Goal: Navigation & Orientation: Find specific page/section

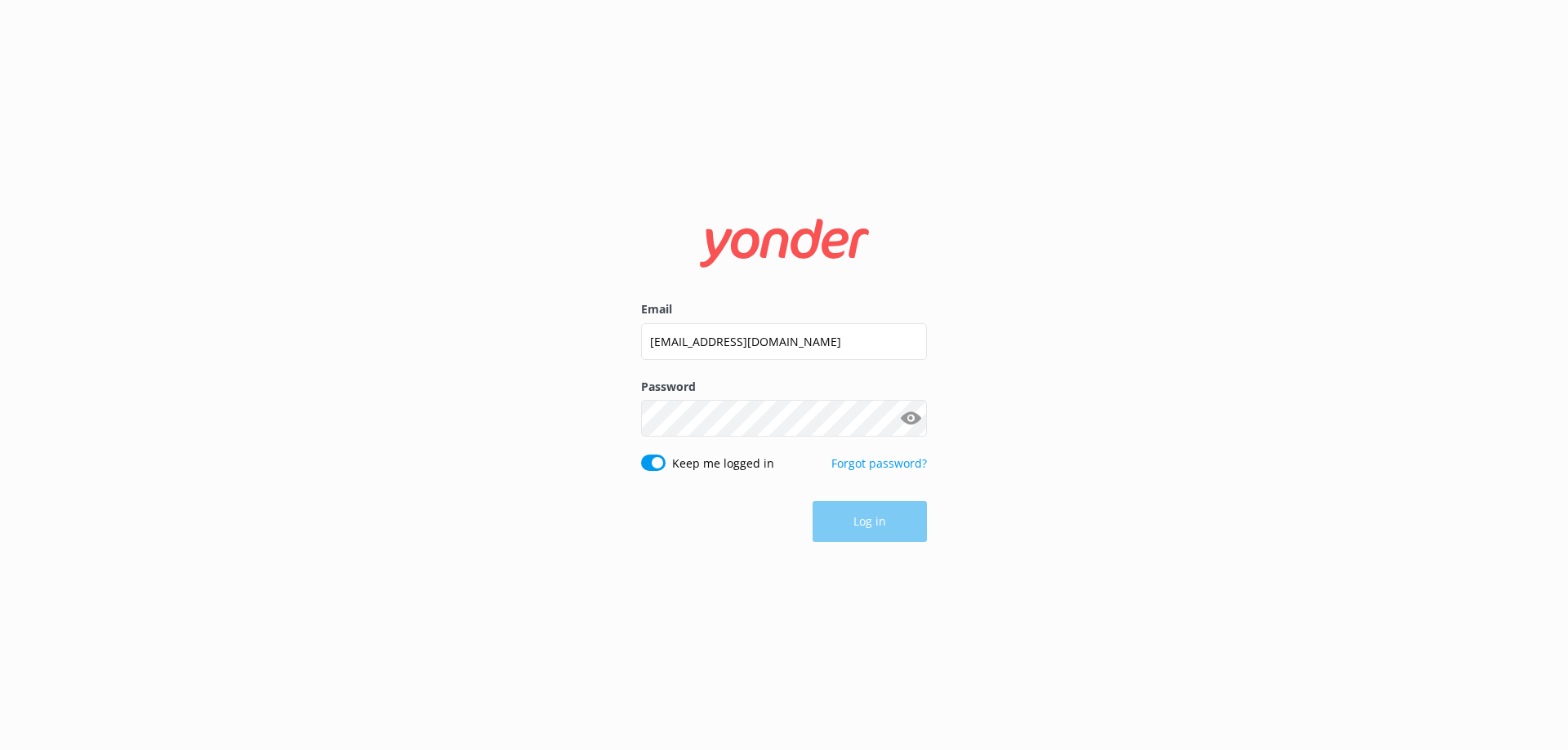
click at [868, 527] on div "Log in" at bounding box center [784, 521] width 286 height 41
drag, startPoint x: 875, startPoint y: 352, endPoint x: 610, endPoint y: 376, distance: 266.1
click at [538, 380] on div "Email [EMAIL_ADDRESS][DOMAIN_NAME] Password Show password Keep me logged in For…" at bounding box center [784, 375] width 1568 height 750
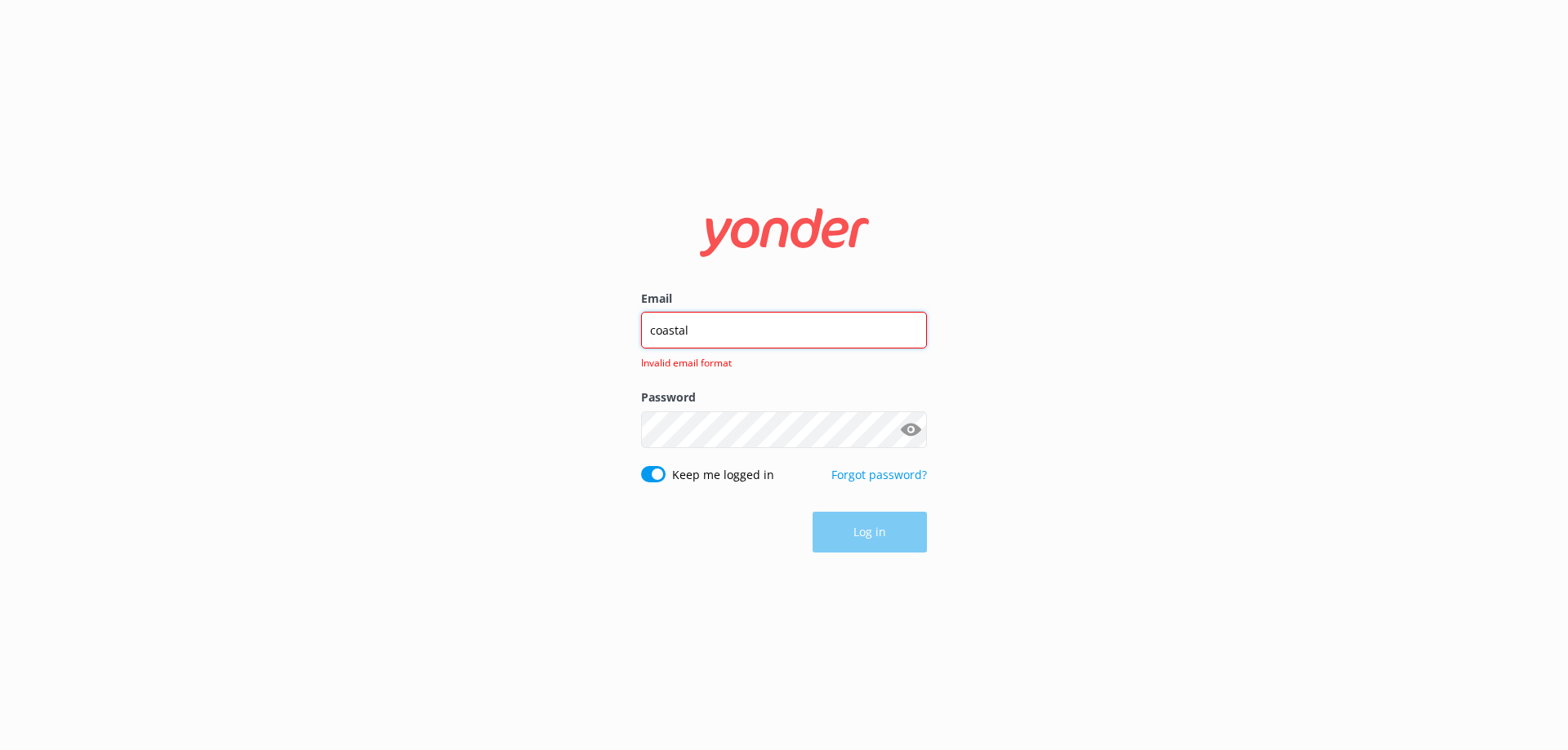
type input "[EMAIL_ADDRESS][DOMAIN_NAME]"
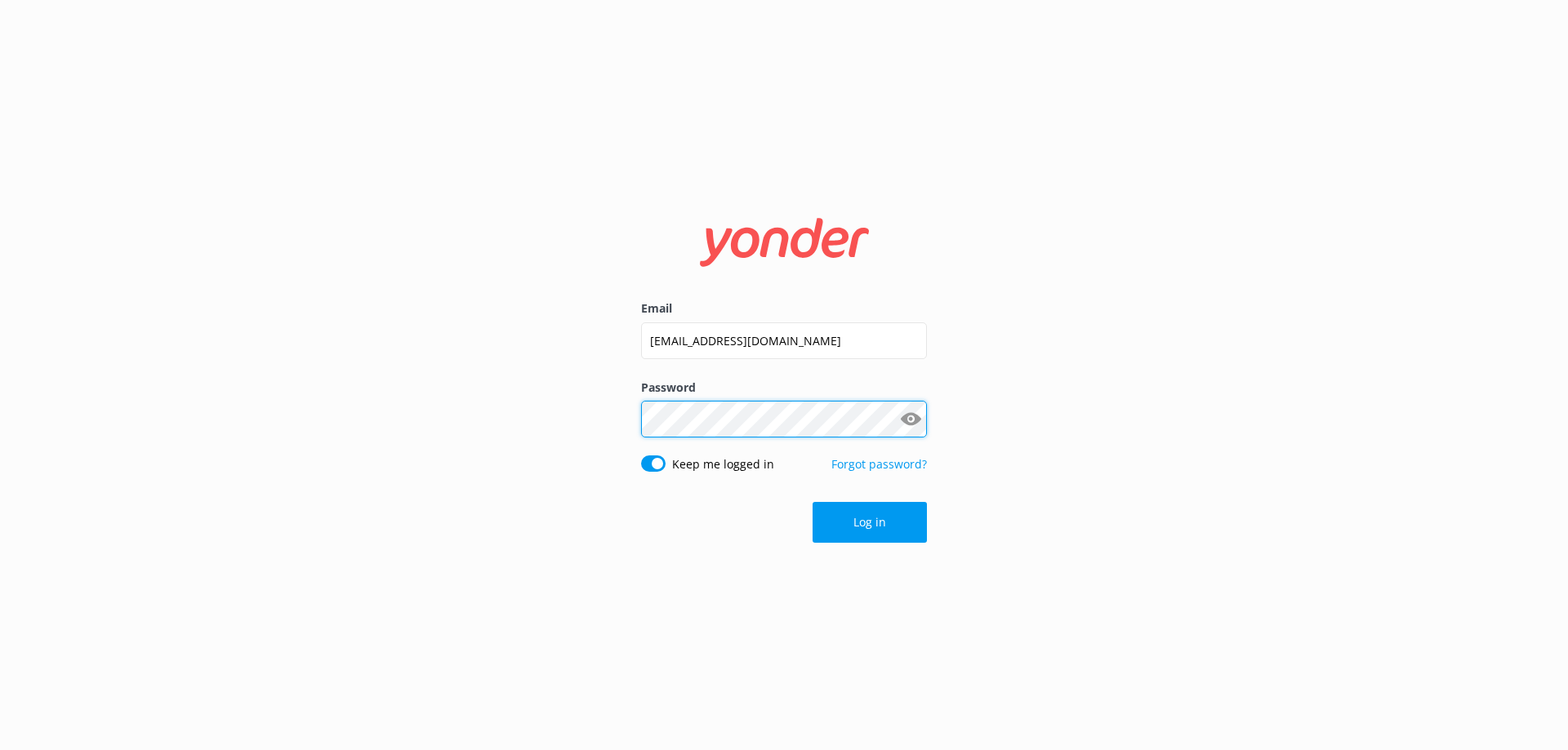
click at [541, 410] on div "Email [EMAIL_ADDRESS][DOMAIN_NAME] Password Show password Keep me logged in For…" at bounding box center [784, 375] width 1568 height 750
click button "Log in" at bounding box center [869, 522] width 114 height 41
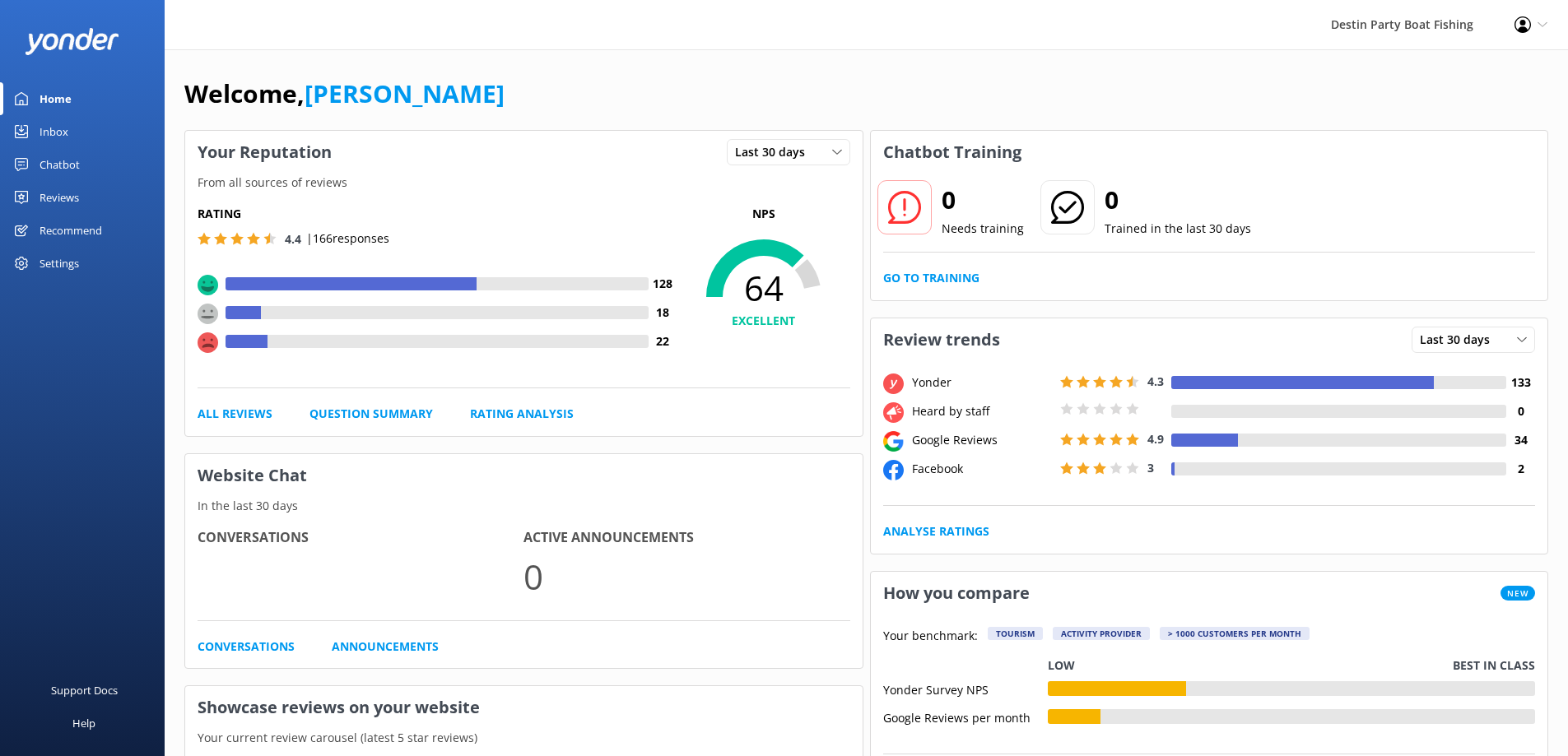
click at [56, 130] on div "Inbox" at bounding box center [53, 132] width 28 height 33
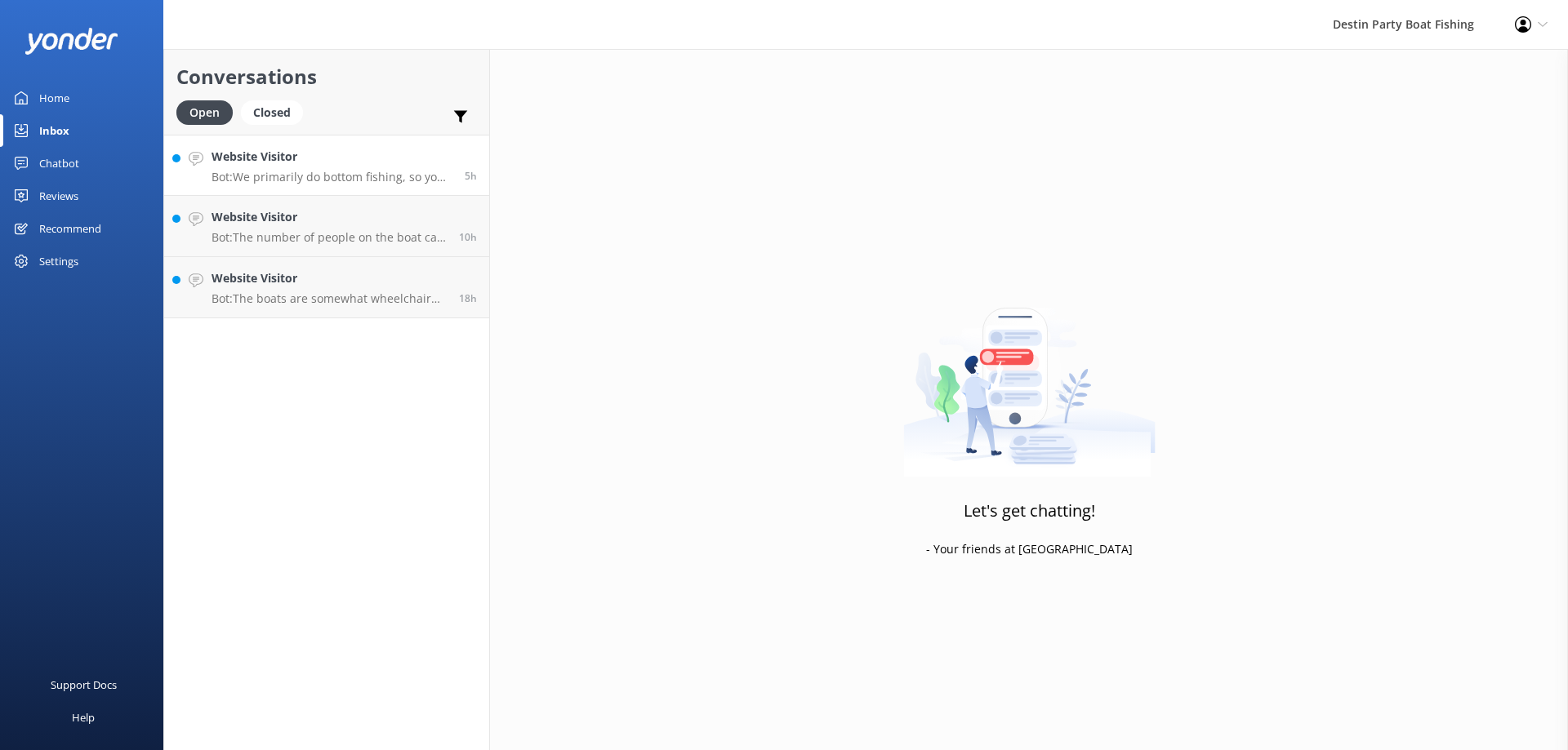
click at [292, 181] on p "Bot: We primarily do bottom fishing, so you can expect to catch snapper, groupe…" at bounding box center [332, 177] width 241 height 15
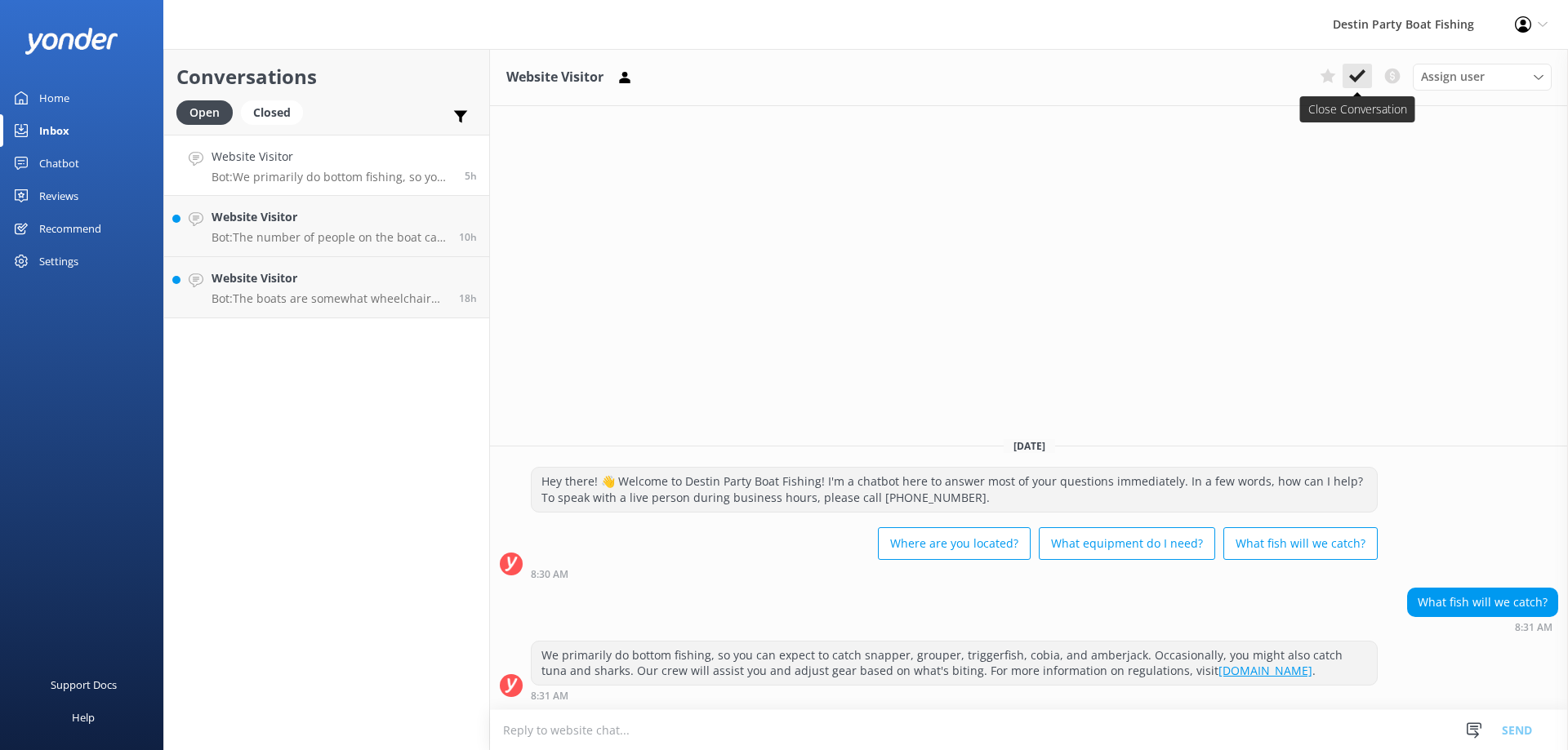
click at [1370, 78] on button at bounding box center [1357, 75] width 29 height 25
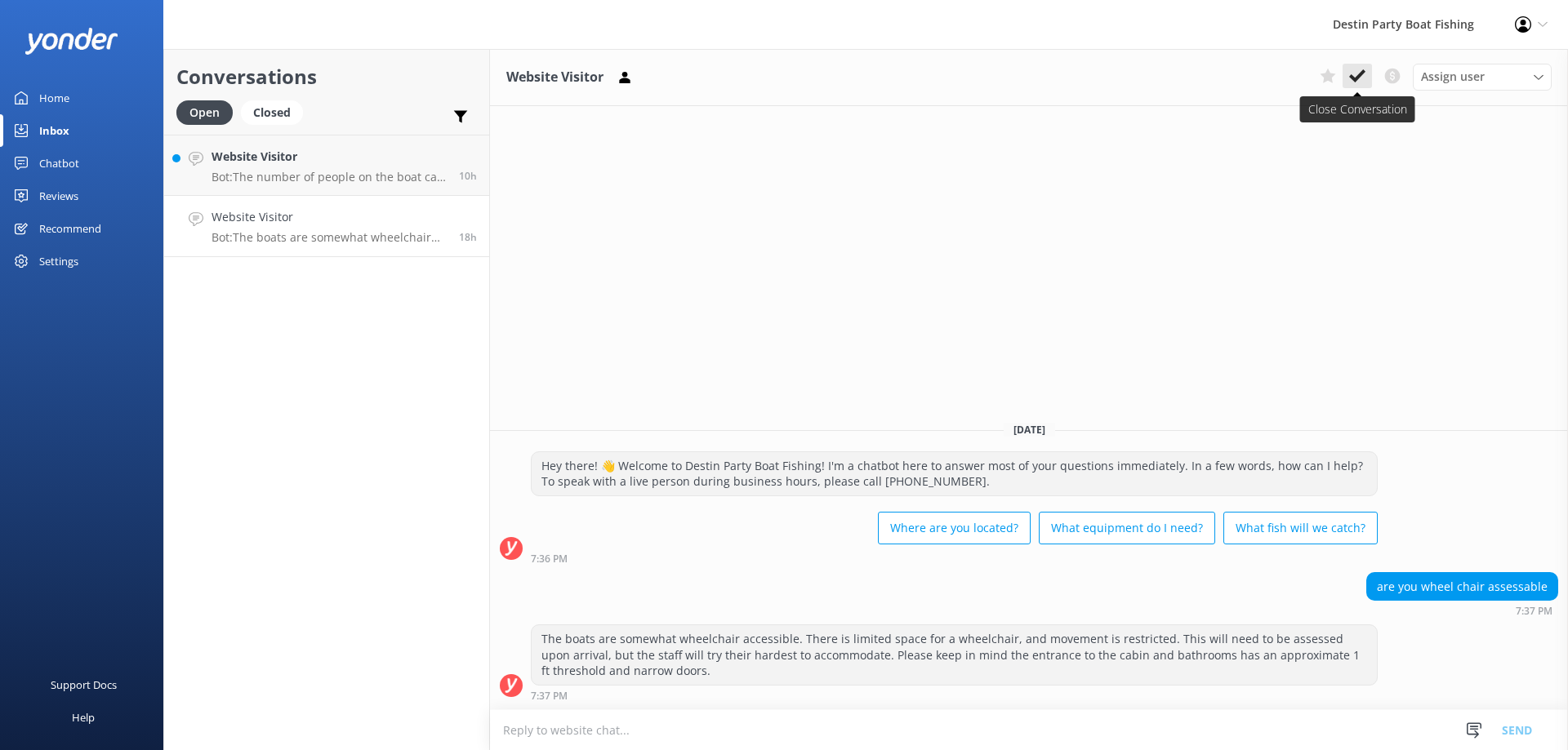
click at [1362, 79] on icon at bounding box center [1357, 76] width 16 height 16
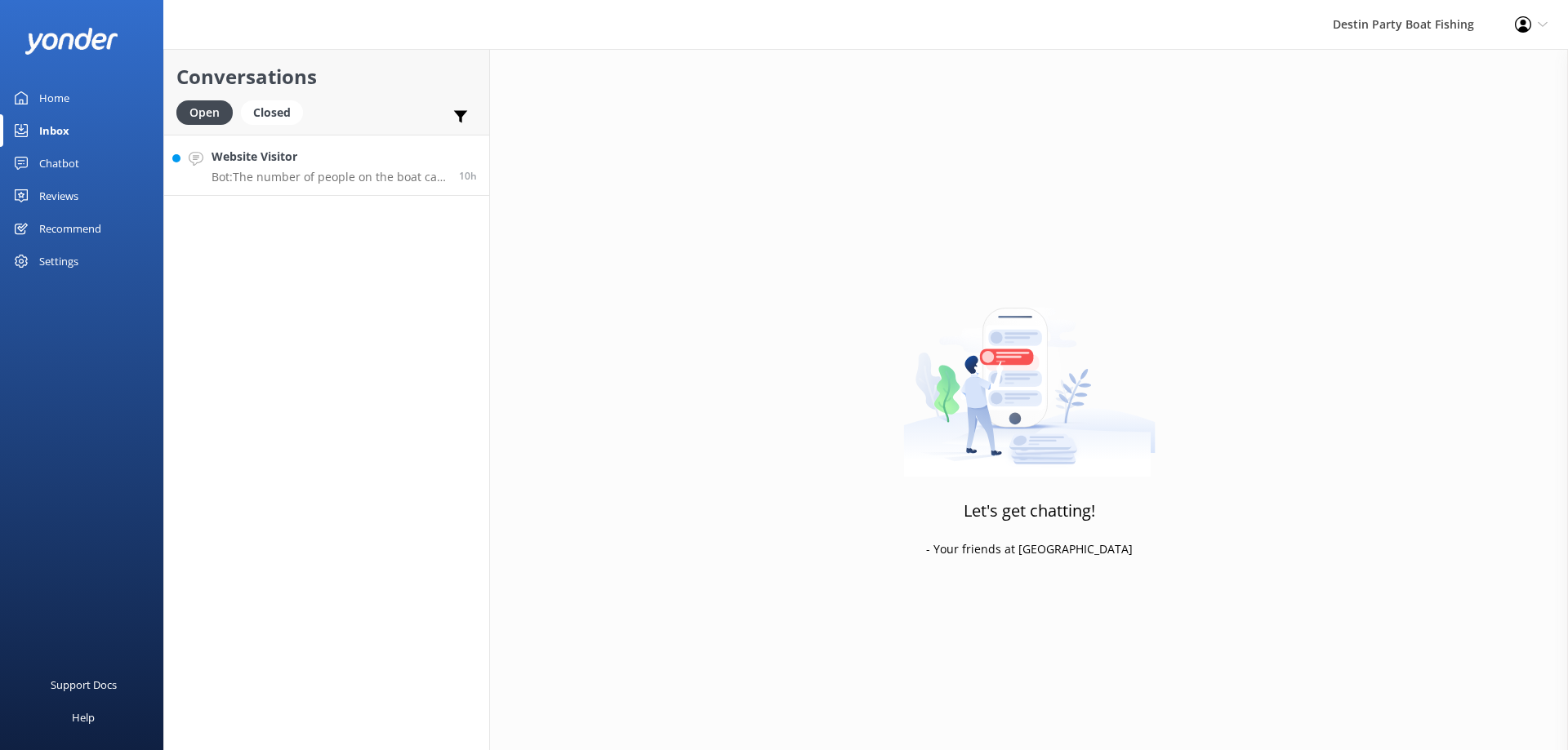
click at [347, 160] on h4 "Website Visitor" at bounding box center [329, 157] width 235 height 18
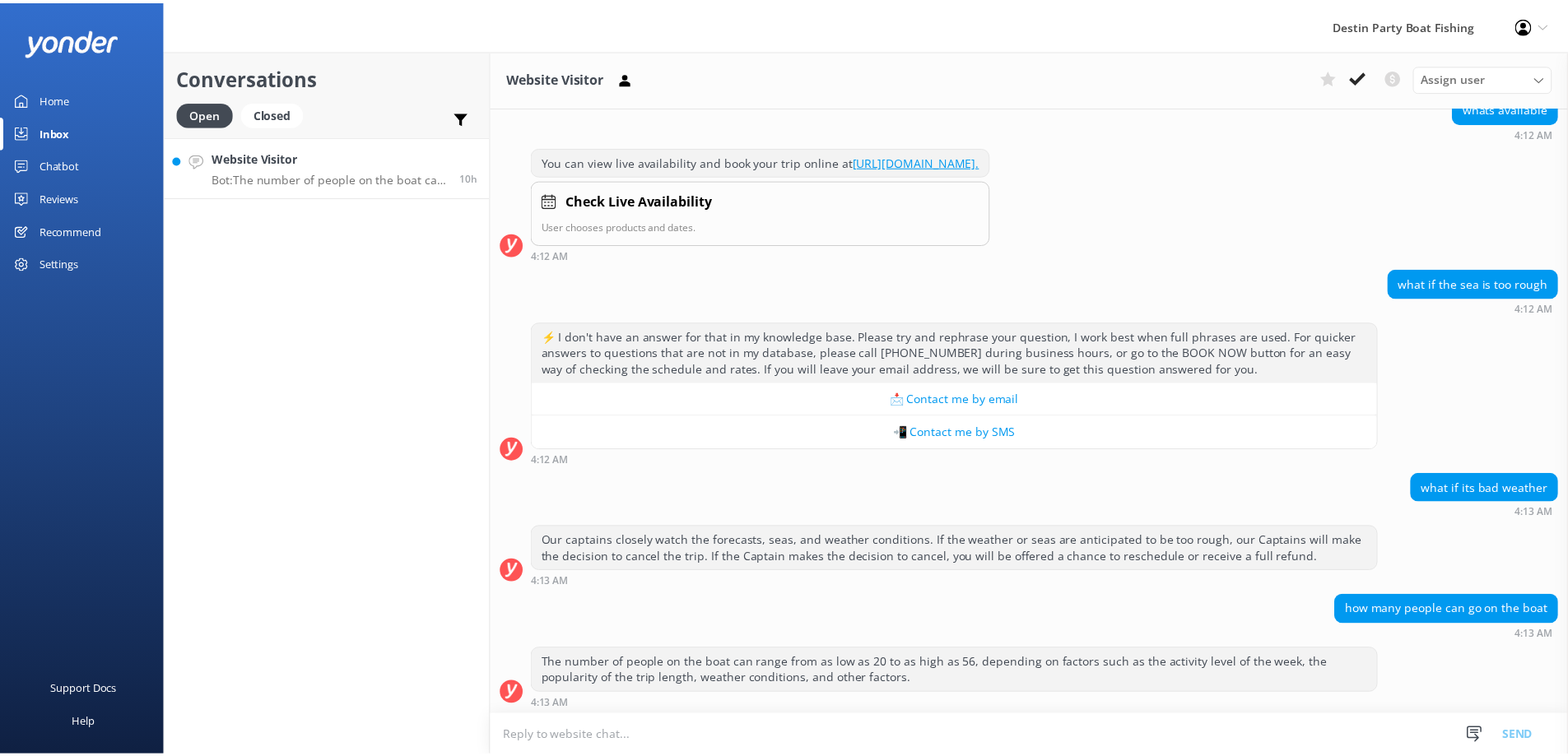
scroll to position [181, 0]
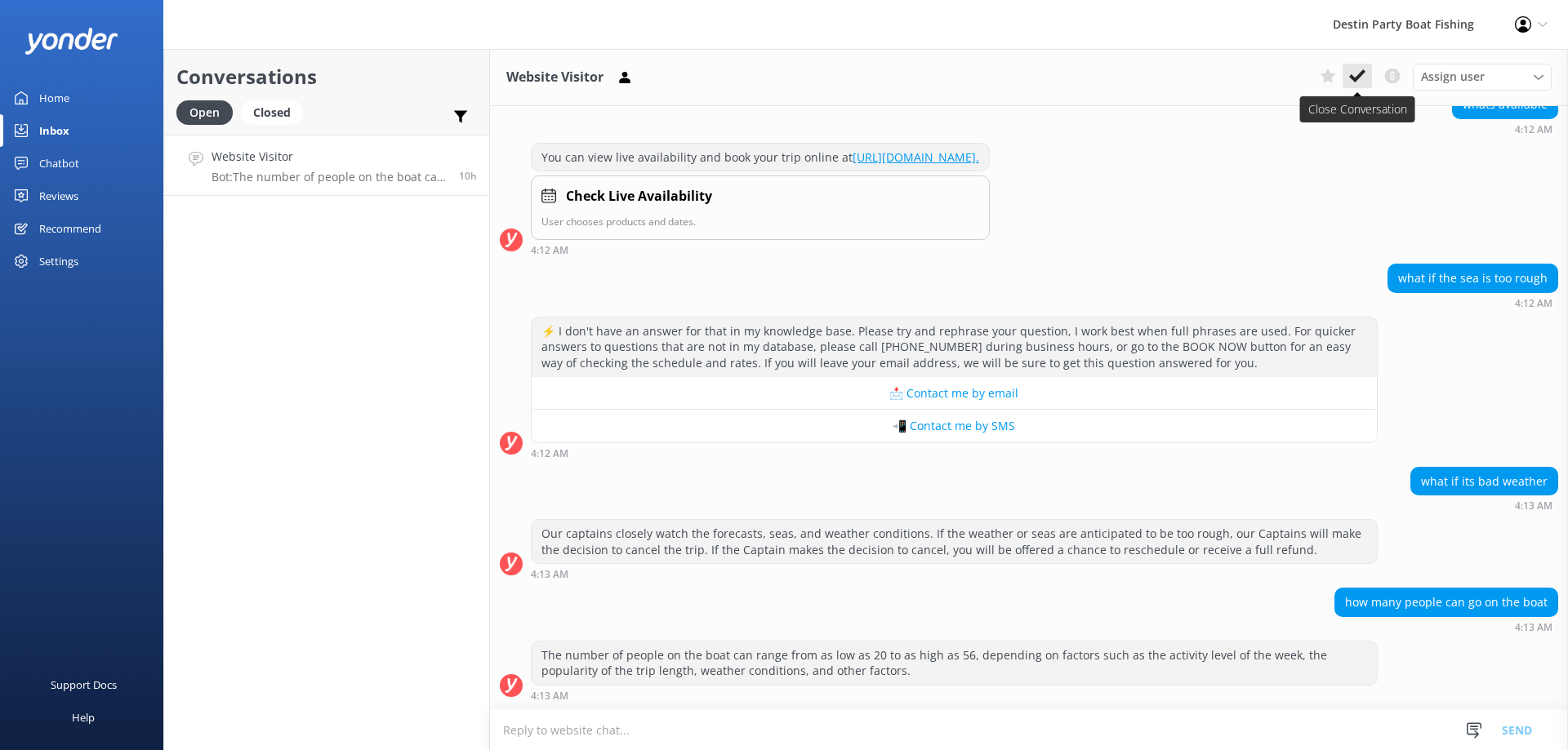
click at [1347, 77] on button at bounding box center [1357, 75] width 29 height 25
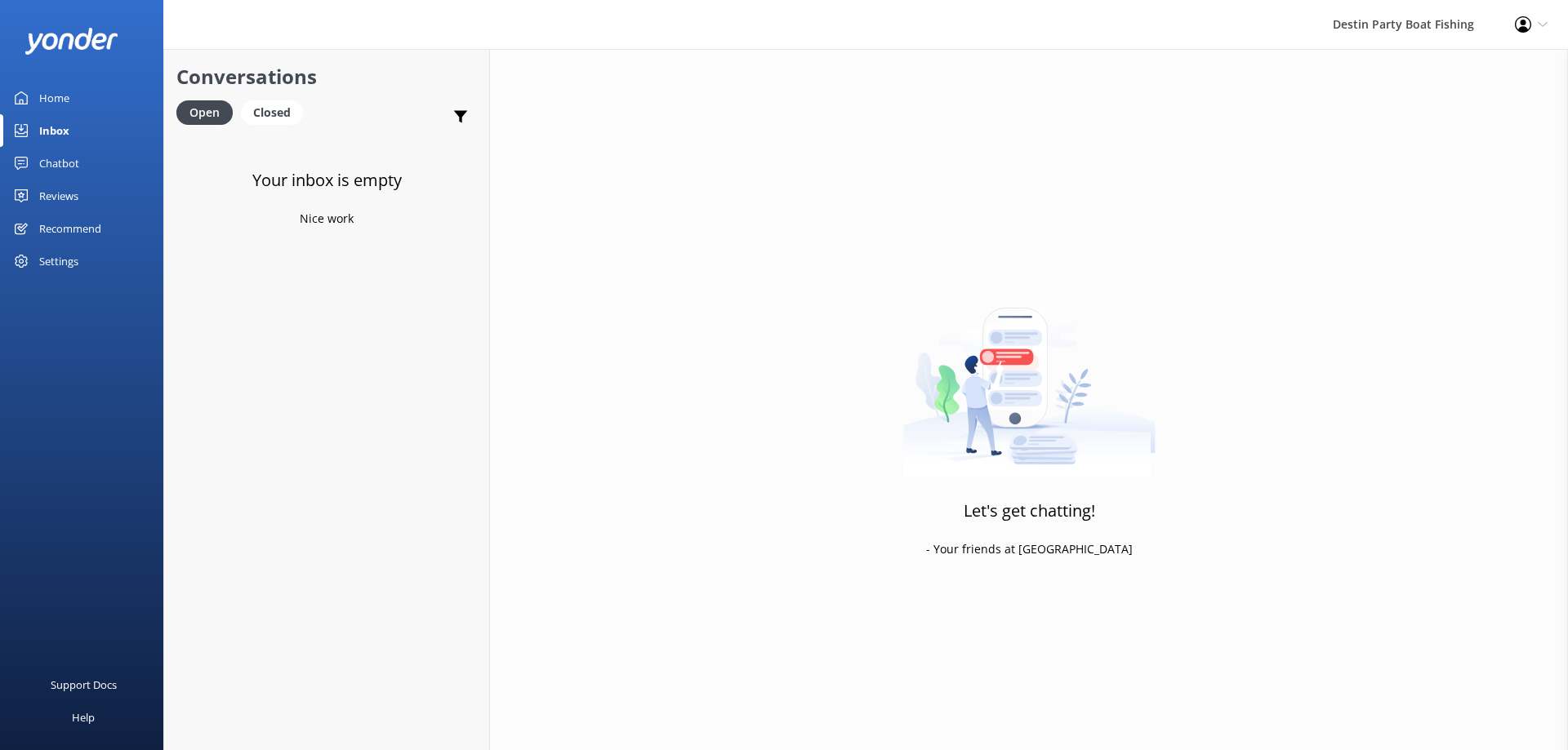
click at [69, 196] on div "Reviews" at bounding box center [58, 196] width 39 height 33
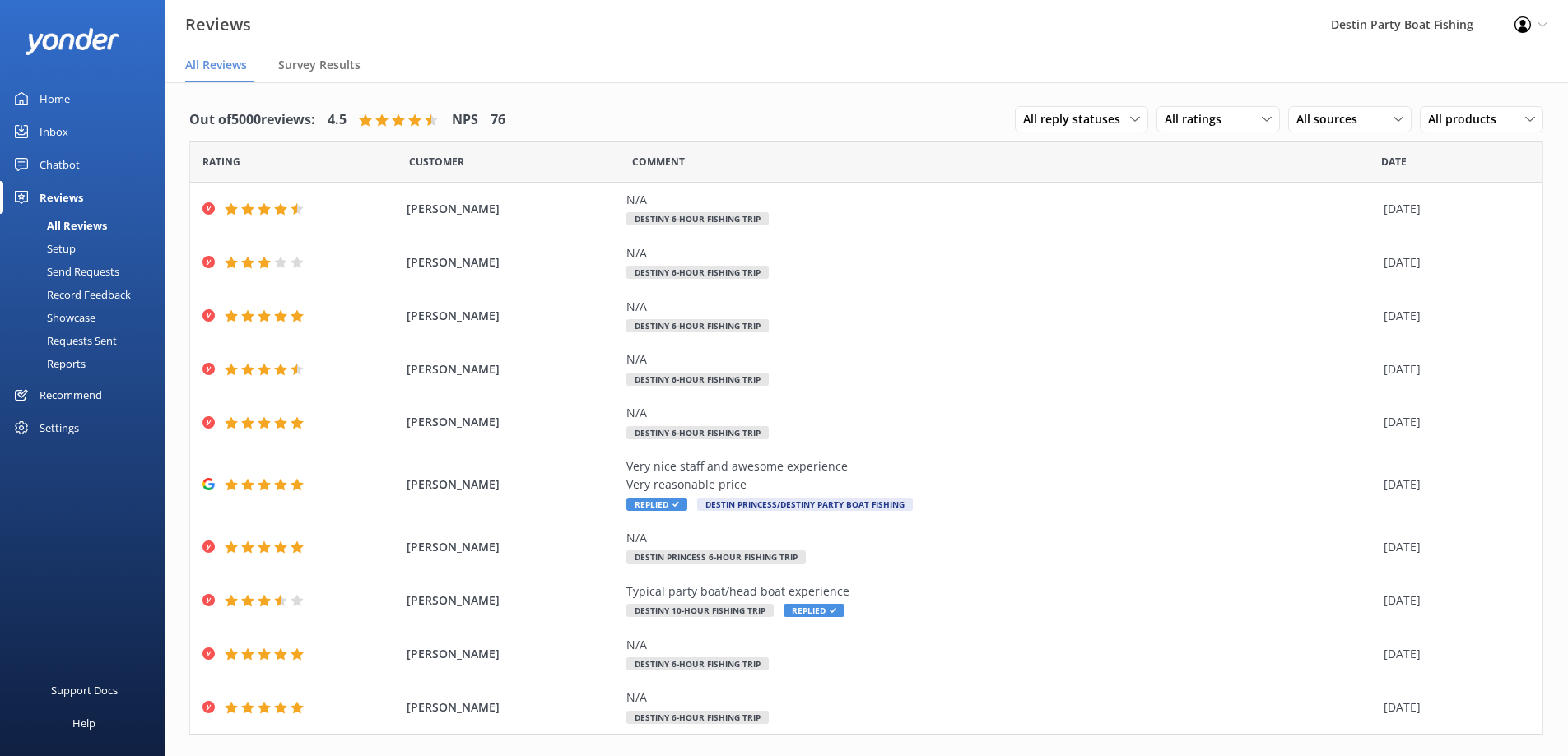
click at [54, 98] on div "Home" at bounding box center [54, 99] width 30 height 33
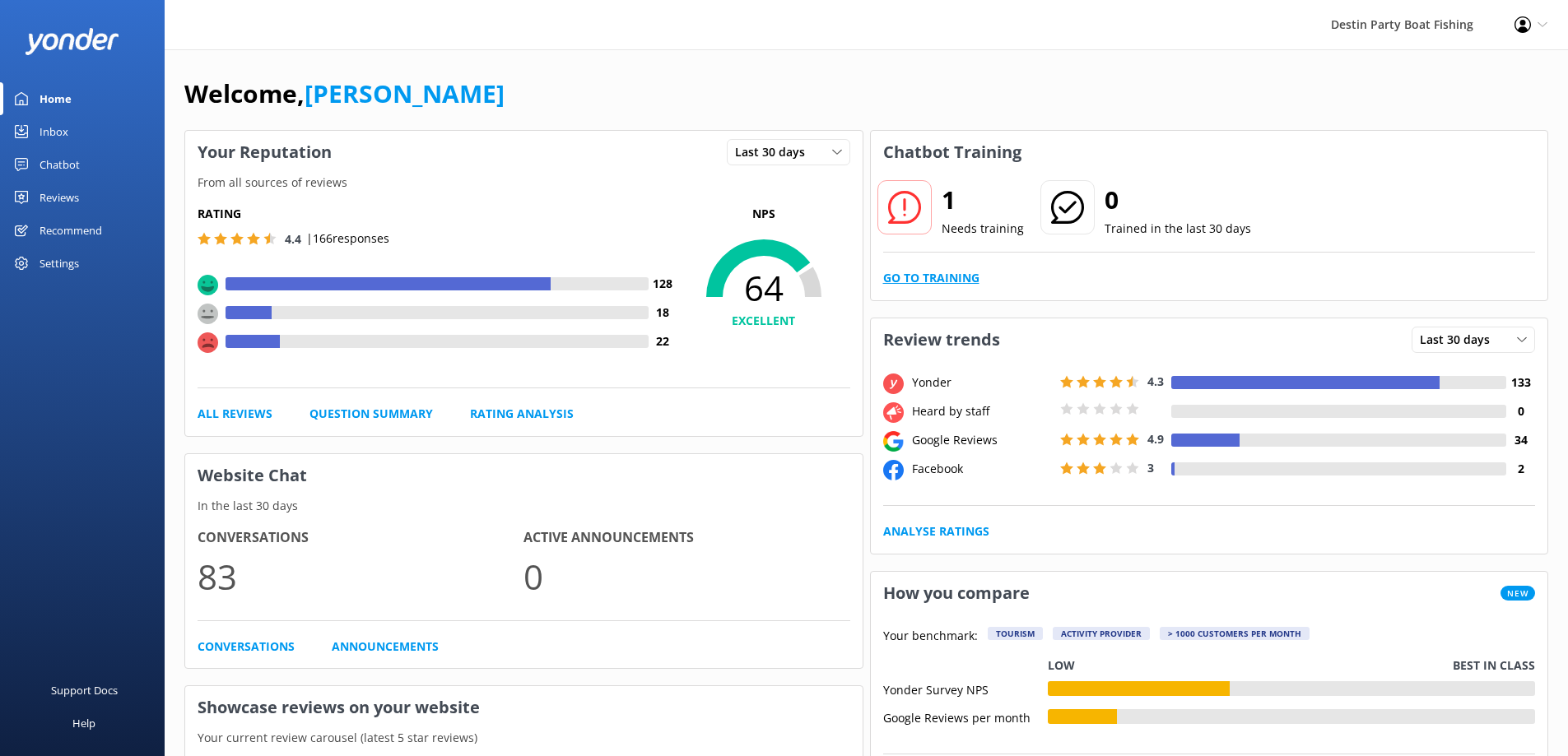
click at [945, 283] on link "Go to Training" at bounding box center [931, 278] width 96 height 18
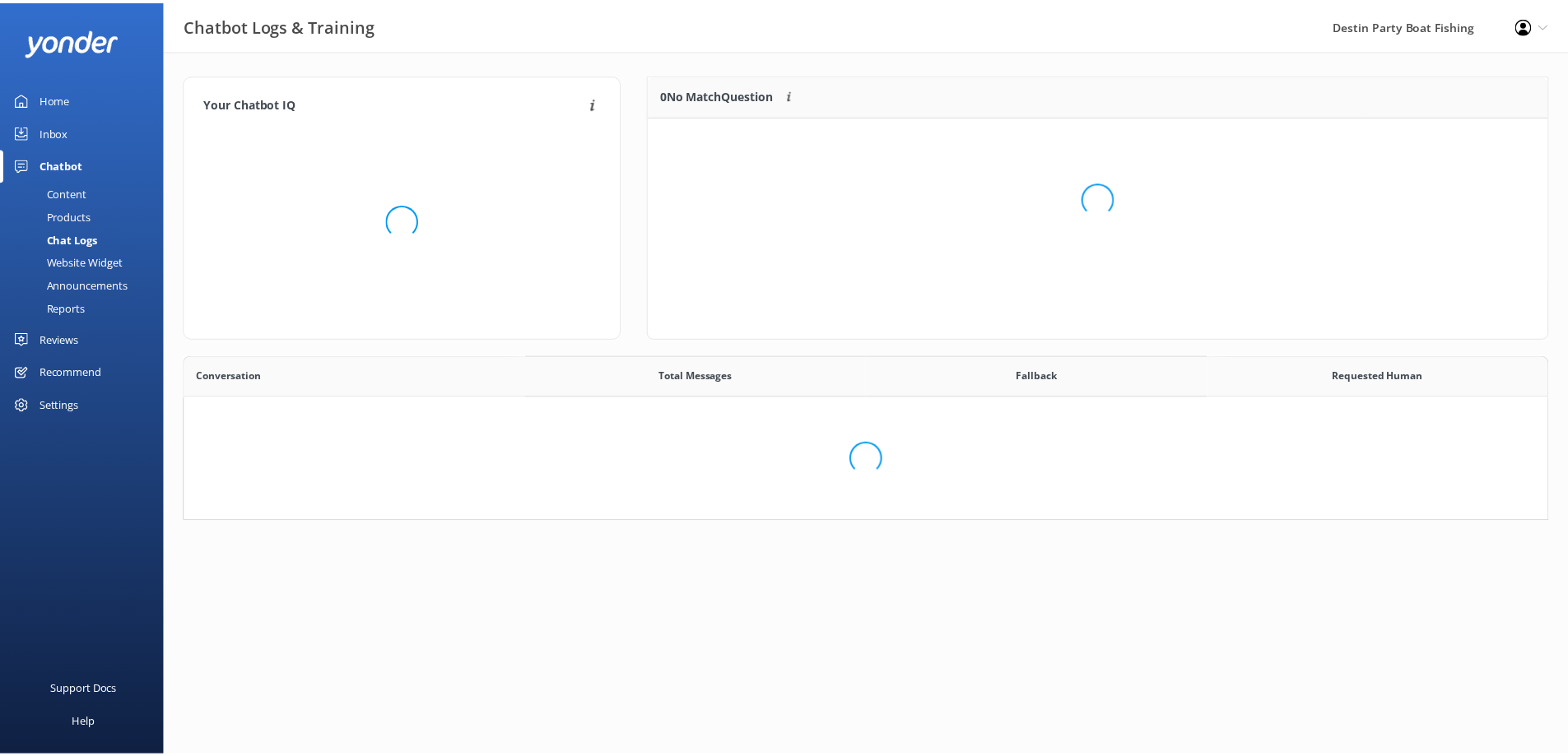
scroll to position [193, 886]
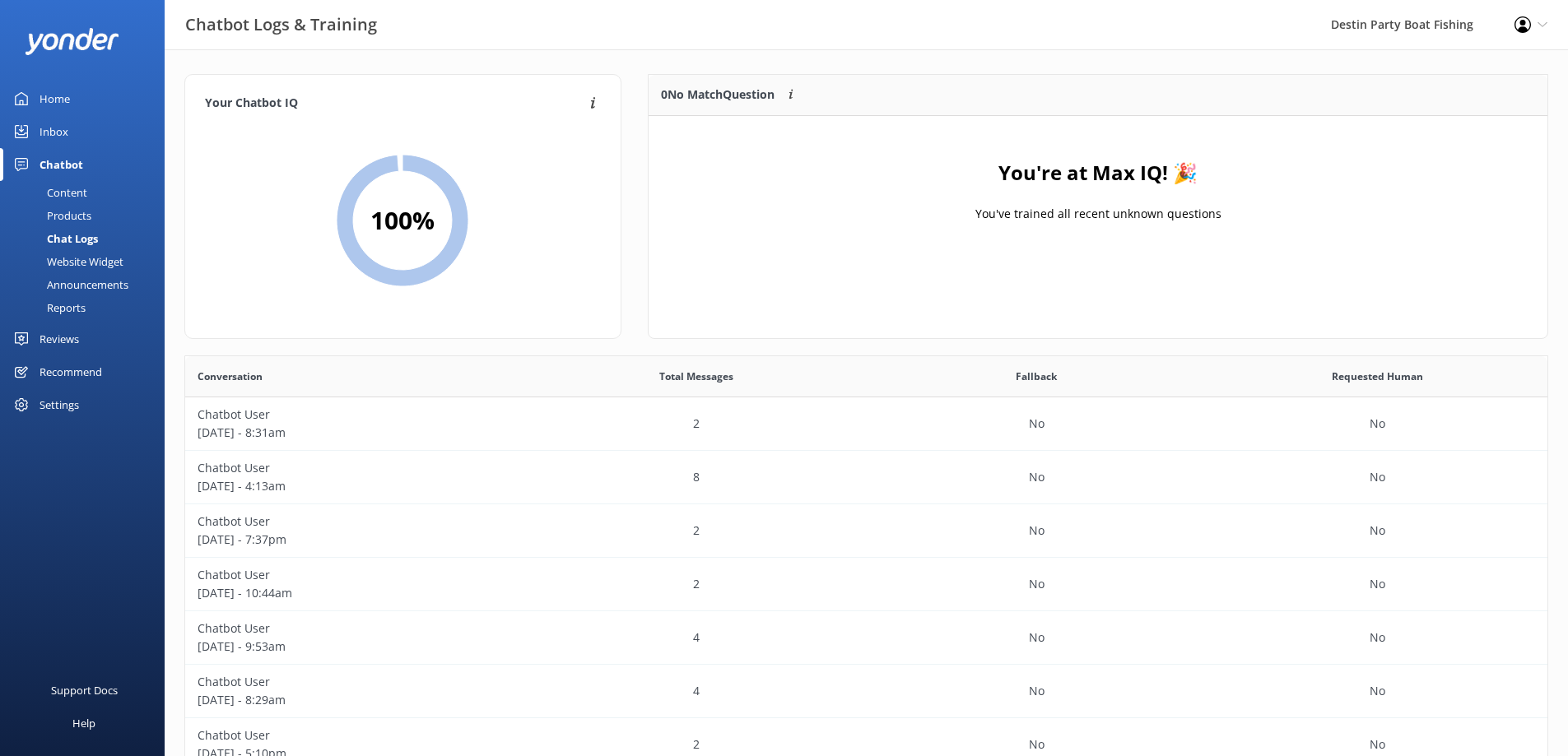
click at [48, 95] on div "Home" at bounding box center [54, 99] width 30 height 33
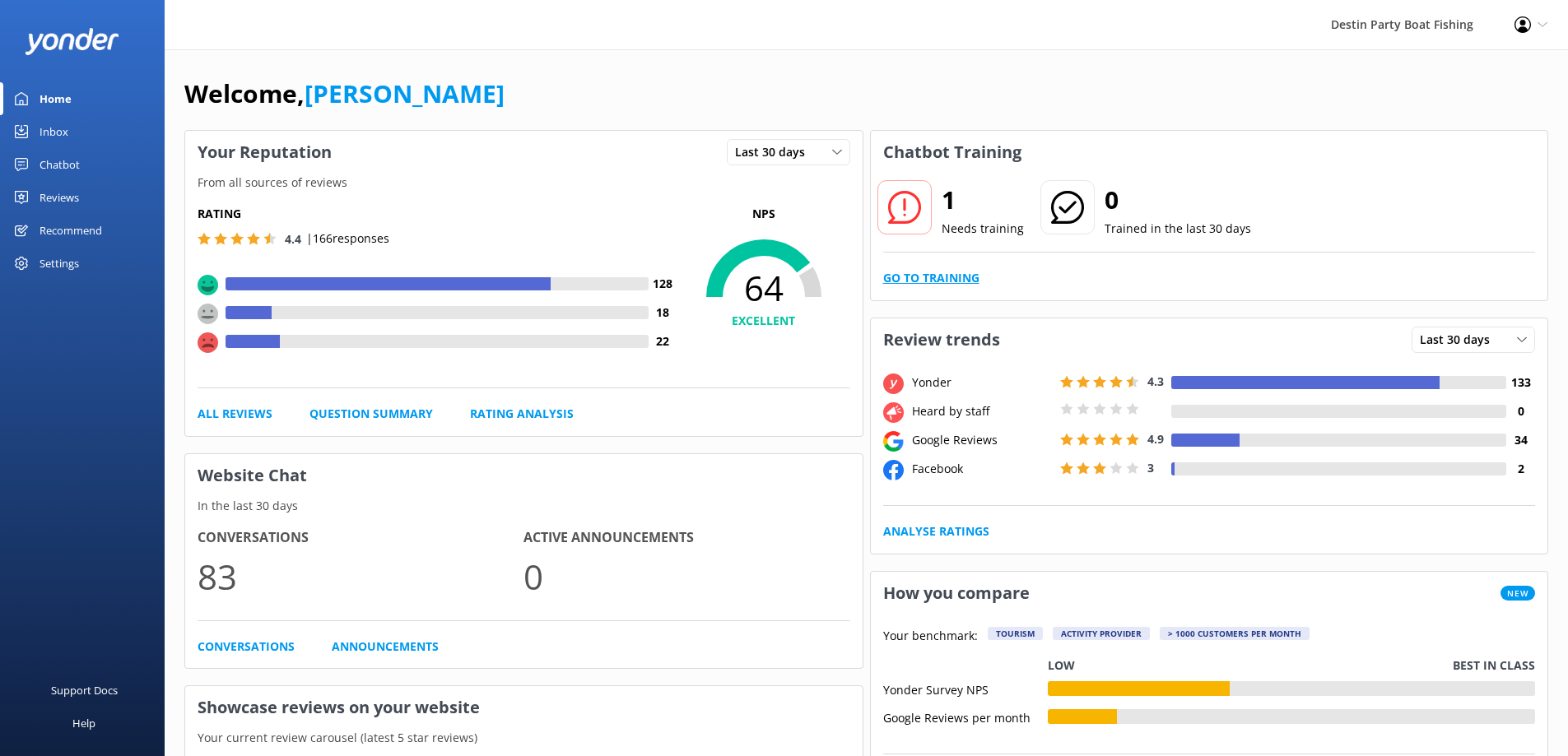
click at [922, 278] on link "Go to Training" at bounding box center [931, 278] width 96 height 18
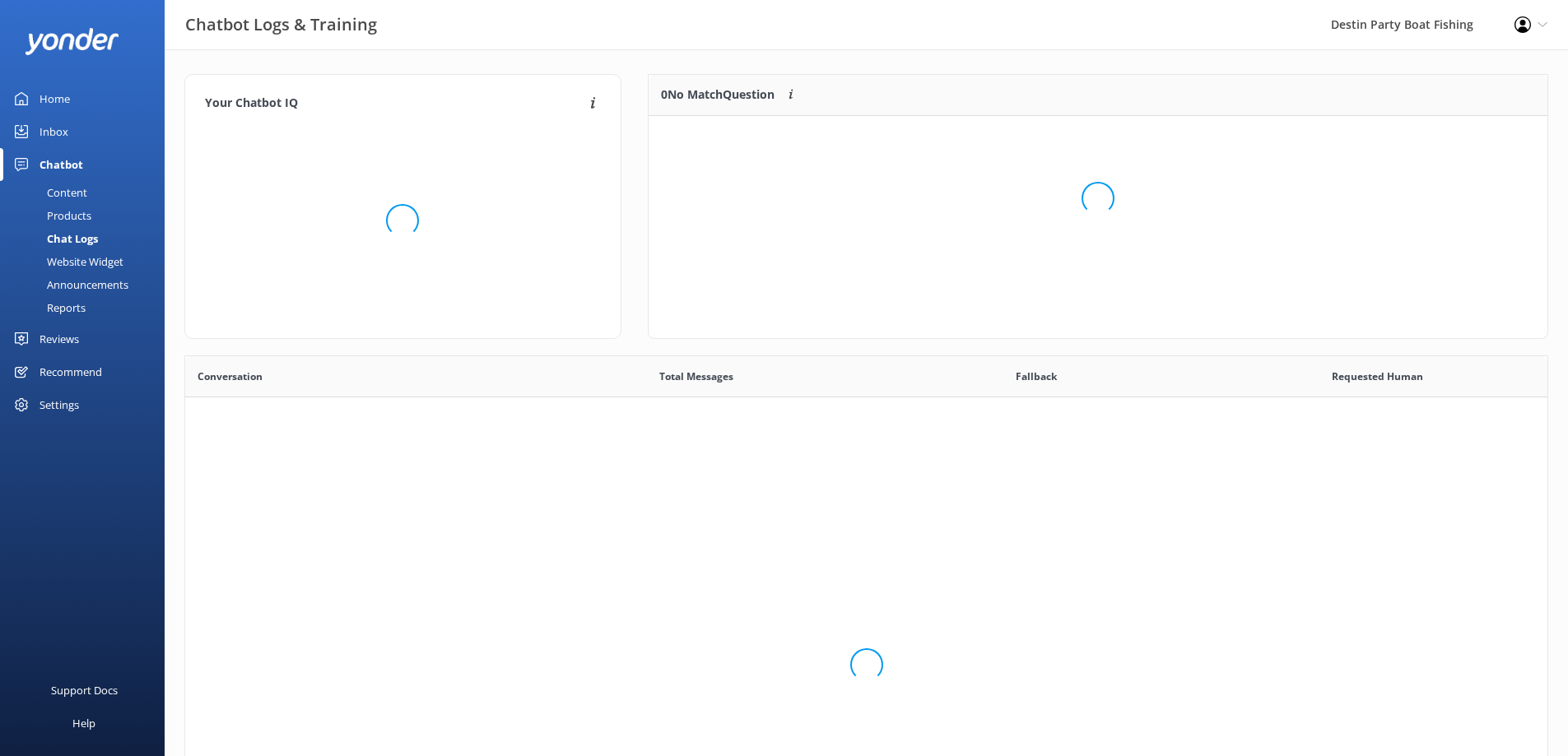
scroll to position [565, 1349]
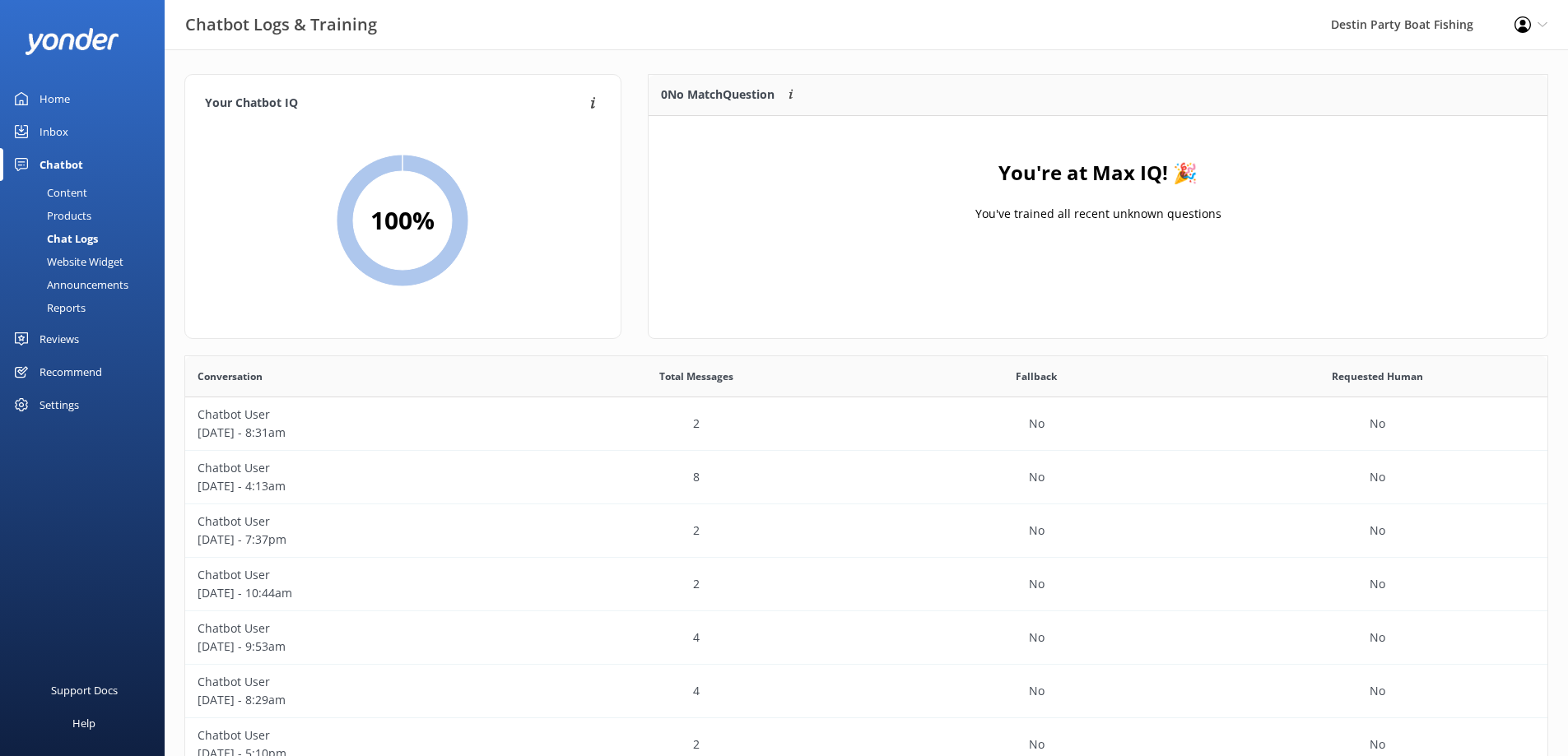
click at [29, 93] on link "Home" at bounding box center [82, 99] width 165 height 33
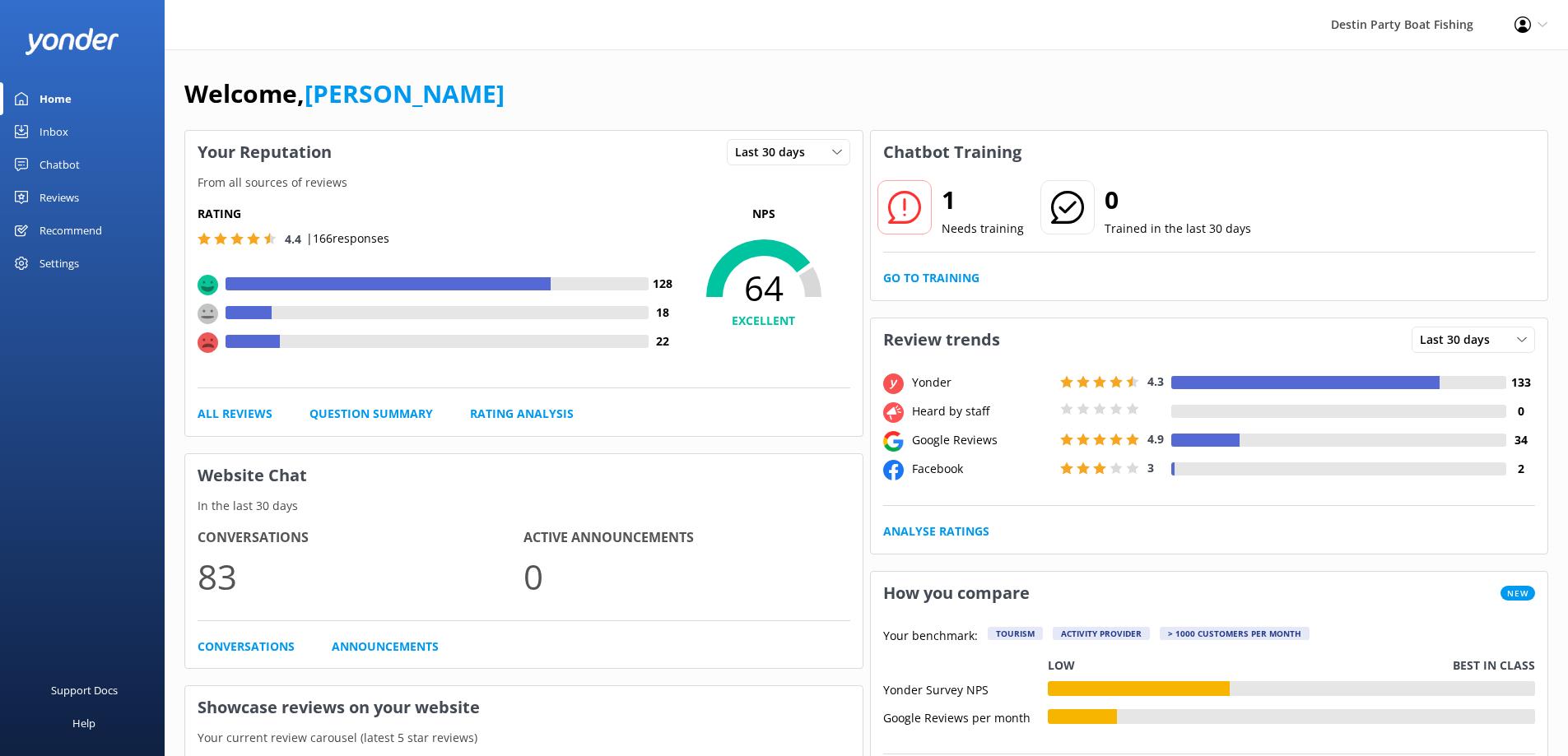
drag, startPoint x: 944, startPoint y: 195, endPoint x: 957, endPoint y: 218, distance: 26.4
click at [945, 195] on h2 "1" at bounding box center [982, 200] width 82 height 39
click at [957, 218] on h2 "1" at bounding box center [982, 200] width 82 height 39
click at [60, 137] on div "Inbox" at bounding box center [53, 132] width 28 height 33
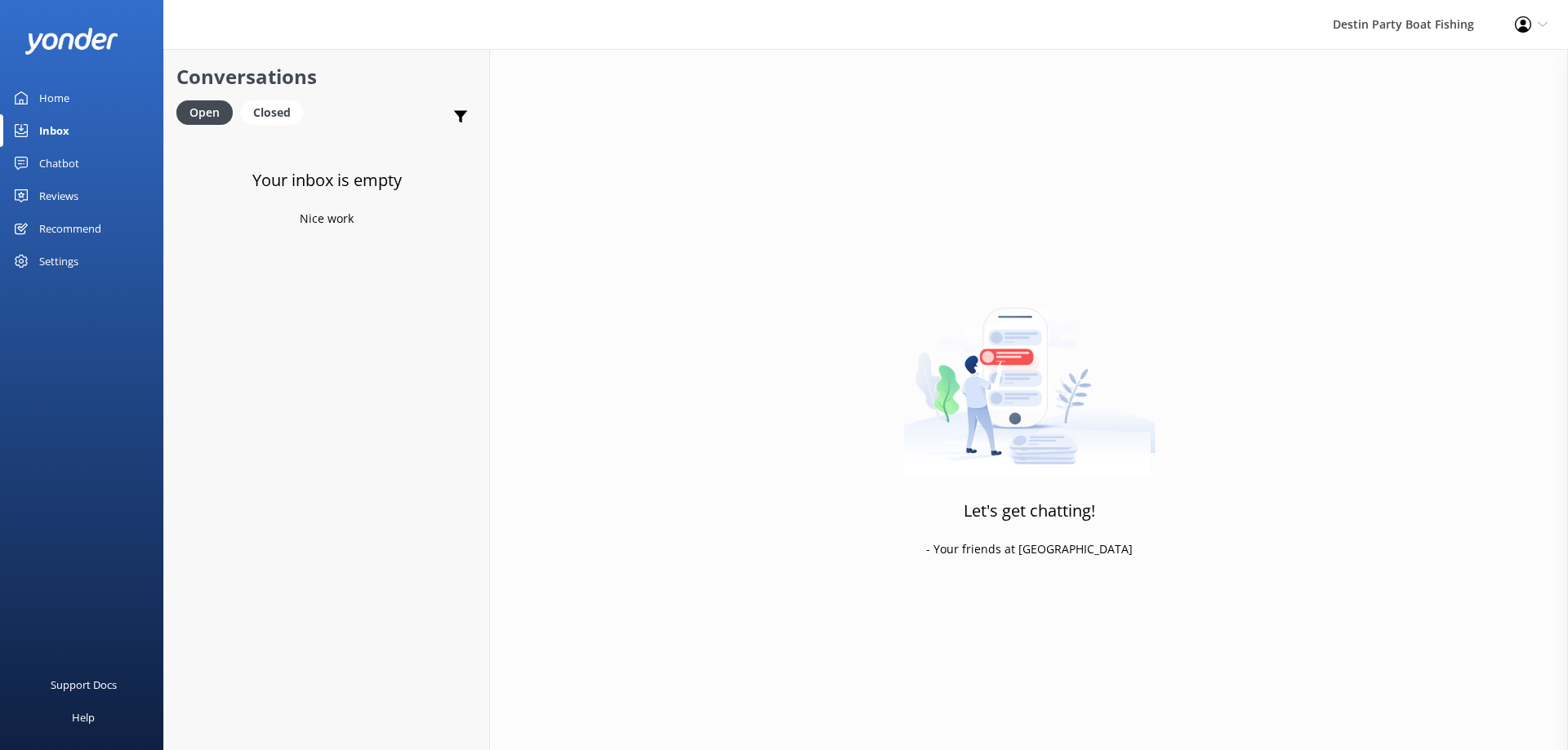
click at [66, 192] on div "Reviews" at bounding box center [58, 196] width 39 height 33
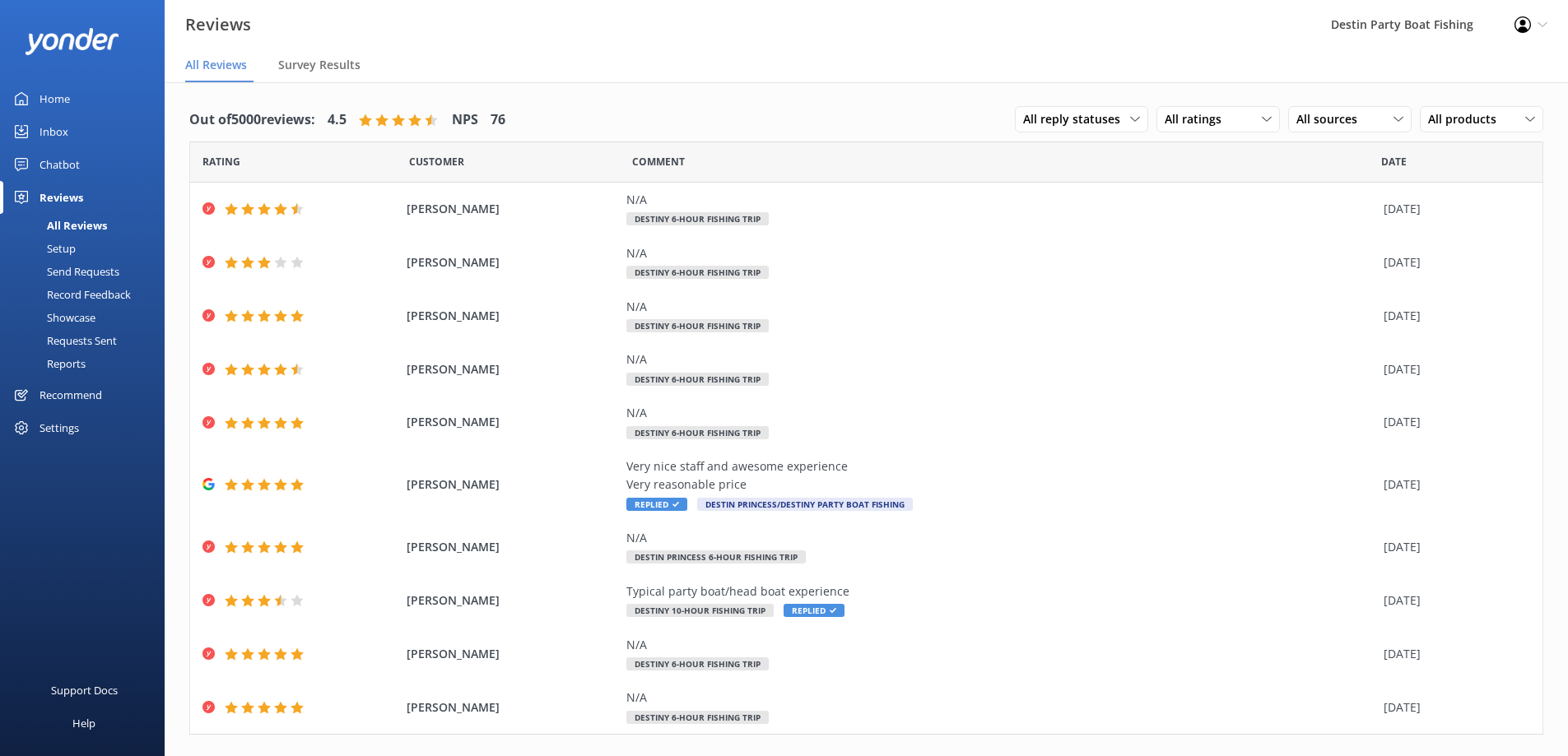
click at [44, 101] on div "Home" at bounding box center [54, 99] width 30 height 33
